Goal: Find specific page/section: Find specific page/section

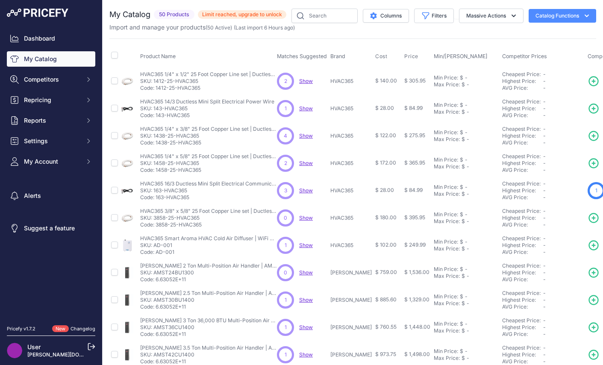
click at [115, 55] on input "checkbox" at bounding box center [114, 55] width 7 height 7
checkbox input "true"
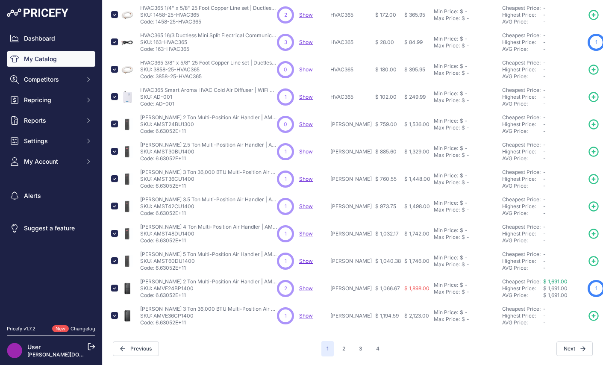
scroll to position [169, 0]
click at [363, 346] on button "3" at bounding box center [361, 348] width 14 height 15
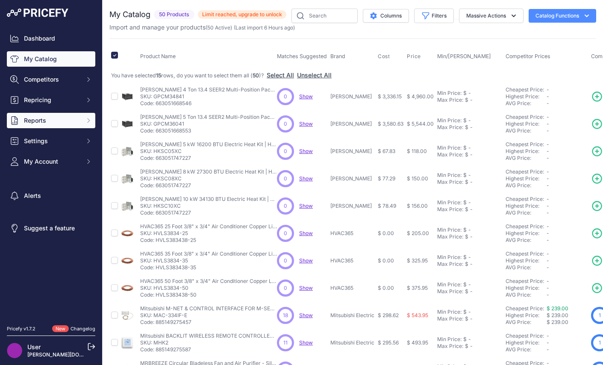
click at [59, 122] on span "Reports" at bounding box center [52, 120] width 56 height 9
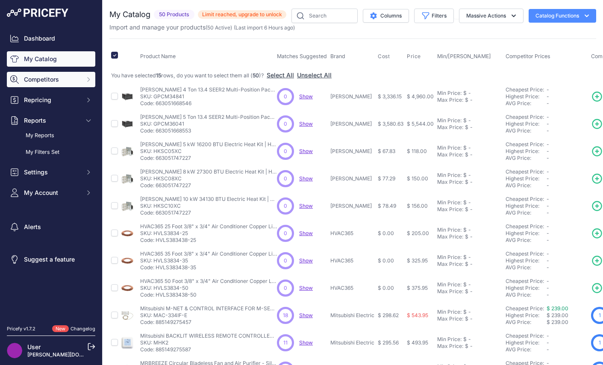
click at [79, 81] on span "Competitors" at bounding box center [52, 79] width 56 height 9
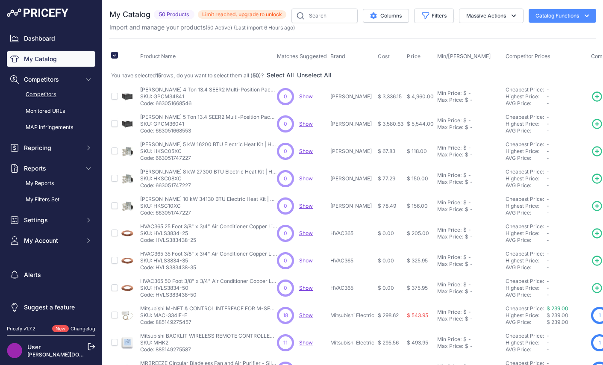
click at [47, 98] on link "Competitors" at bounding box center [51, 94] width 88 height 15
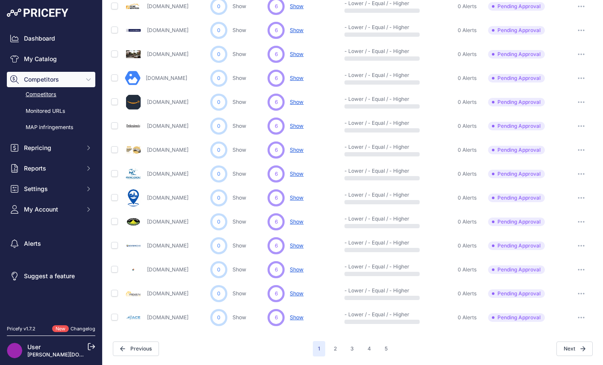
scroll to position [355, 0]
click at [334, 350] on button "2" at bounding box center [334, 348] width 13 height 15
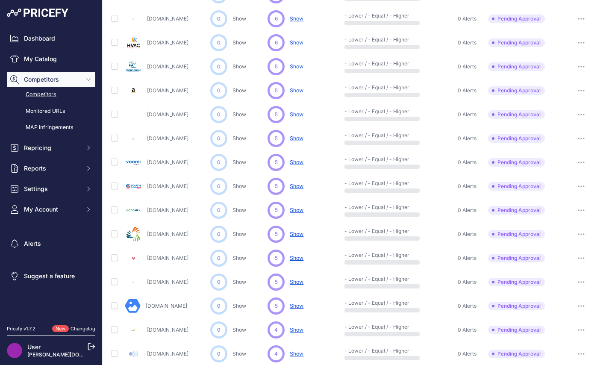
scroll to position [85, 0]
